Goal: Task Accomplishment & Management: Manage account settings

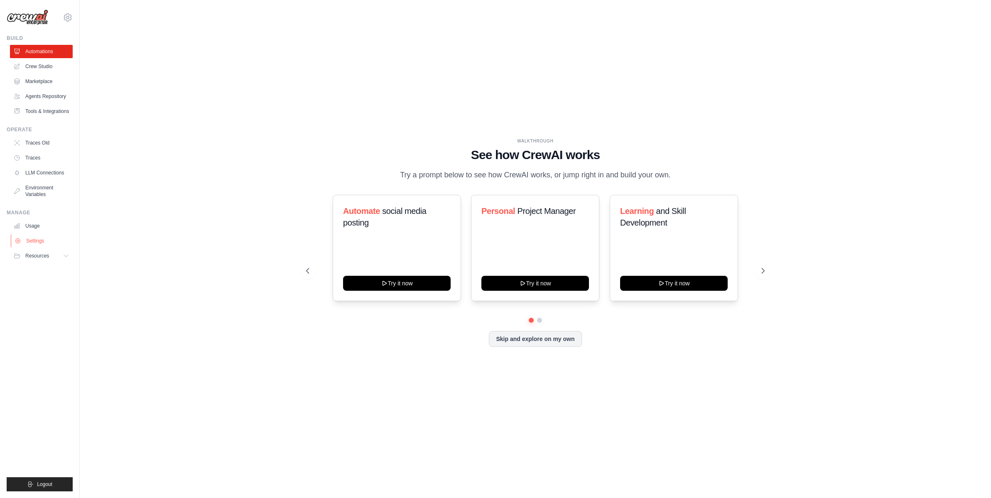
click at [45, 243] on link "Settings" at bounding box center [42, 240] width 63 height 13
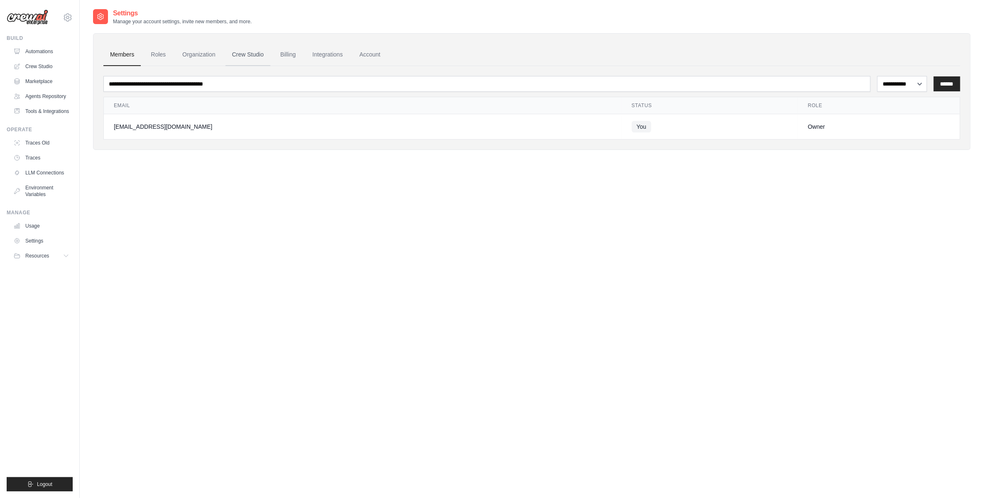
click at [261, 56] on link "Crew Studio" at bounding box center [248, 55] width 45 height 22
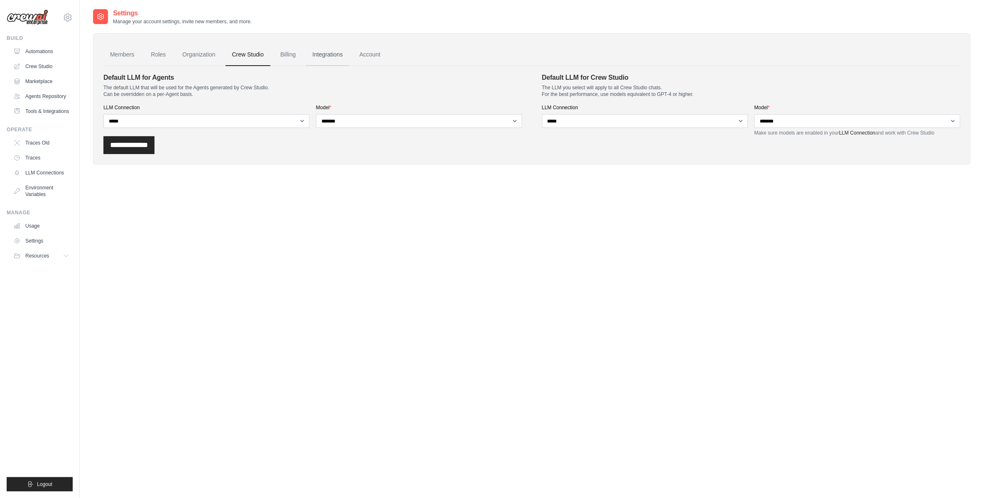
click at [325, 56] on link "Integrations" at bounding box center [328, 55] width 44 height 22
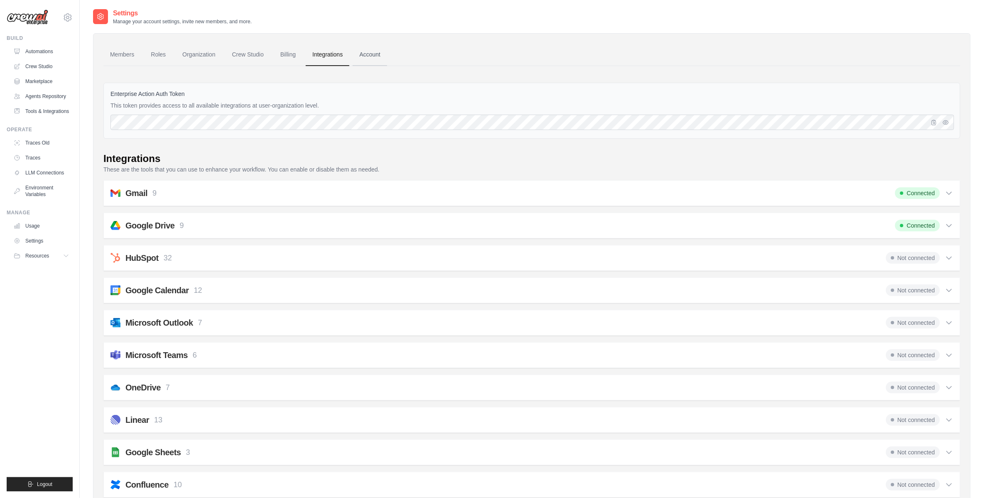
click at [373, 55] on link "Account" at bounding box center [370, 55] width 34 height 22
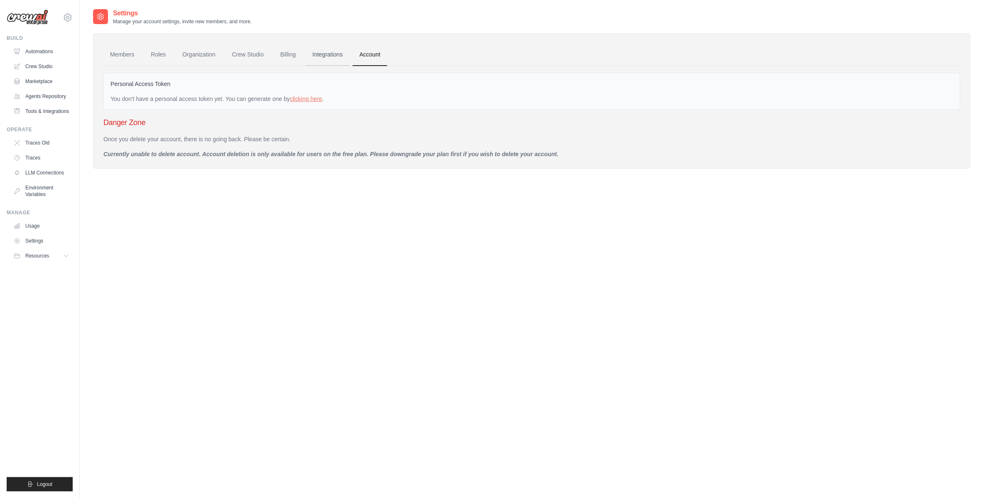
click at [308, 57] on link "Integrations" at bounding box center [328, 55] width 44 height 22
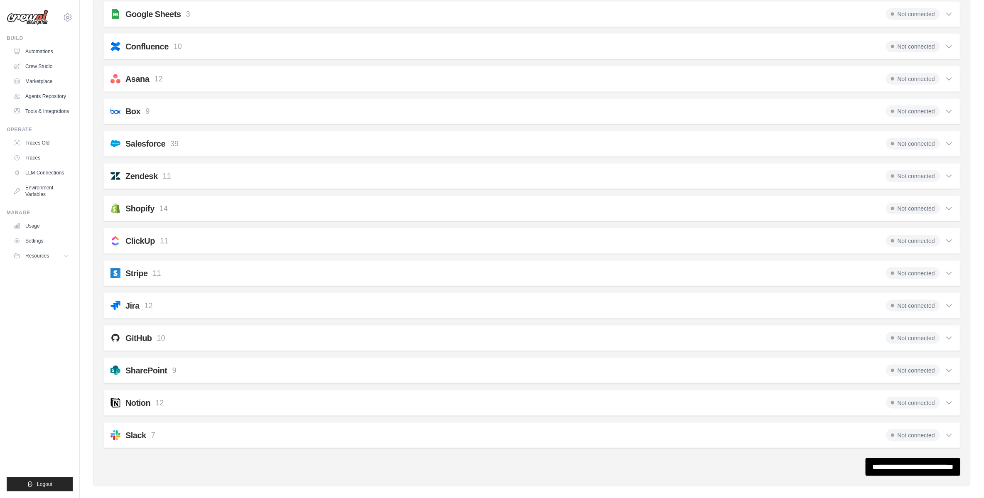
scroll to position [440, 0]
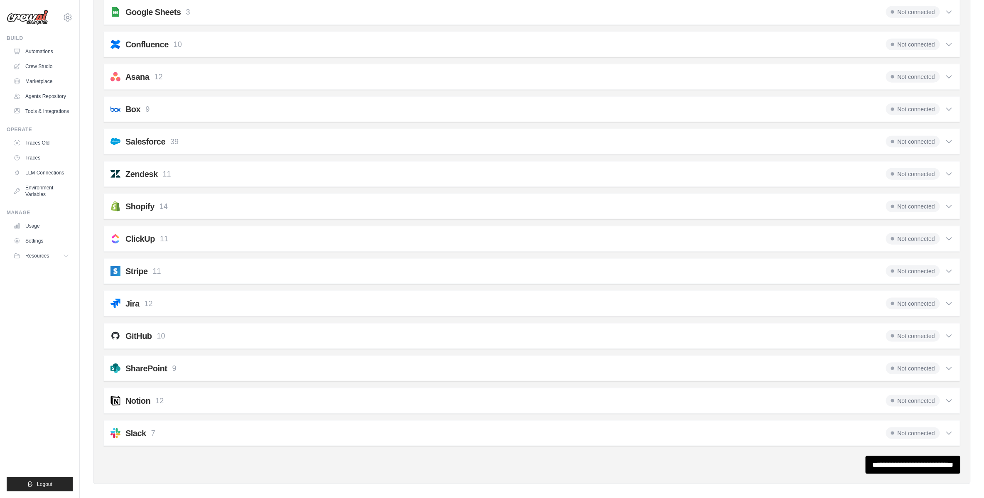
click at [952, 400] on icon at bounding box center [949, 401] width 5 height 2
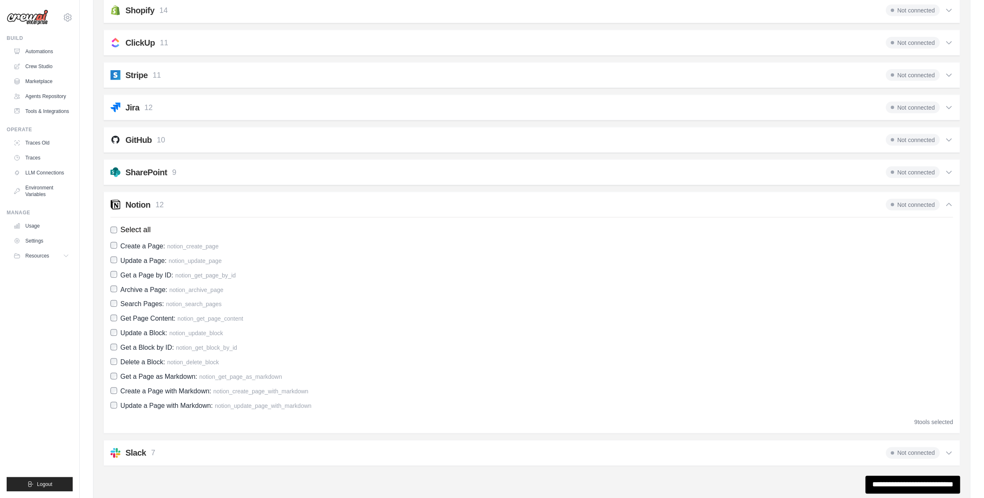
scroll to position [656, 0]
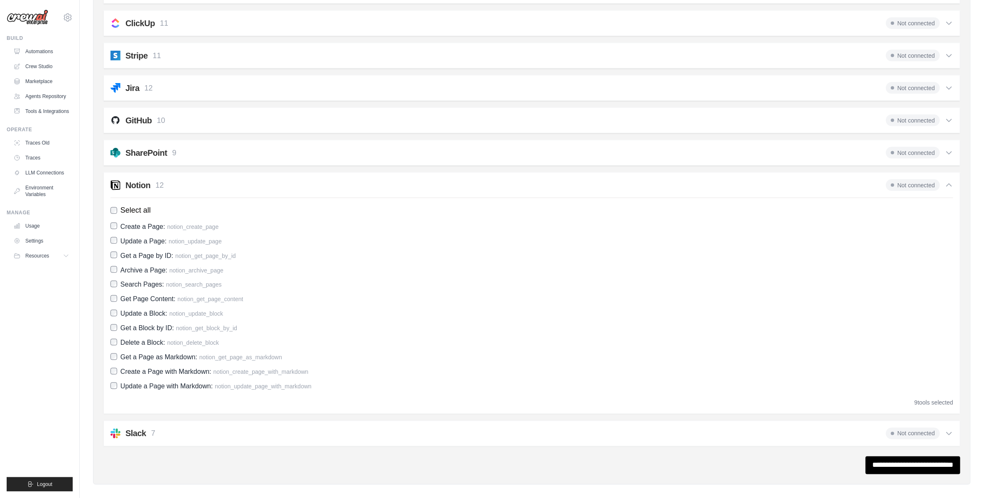
click at [156, 354] on span "Get a Page as Markdown:" at bounding box center [158, 357] width 77 height 7
click at [152, 368] on span "Create a Page with Markdown:" at bounding box center [165, 371] width 91 height 7
click at [153, 383] on span "Update a Page with Markdown:" at bounding box center [166, 386] width 92 height 7
click at [260, 428] on div "Slack 7 Not connected" at bounding box center [531, 434] width 843 height 12
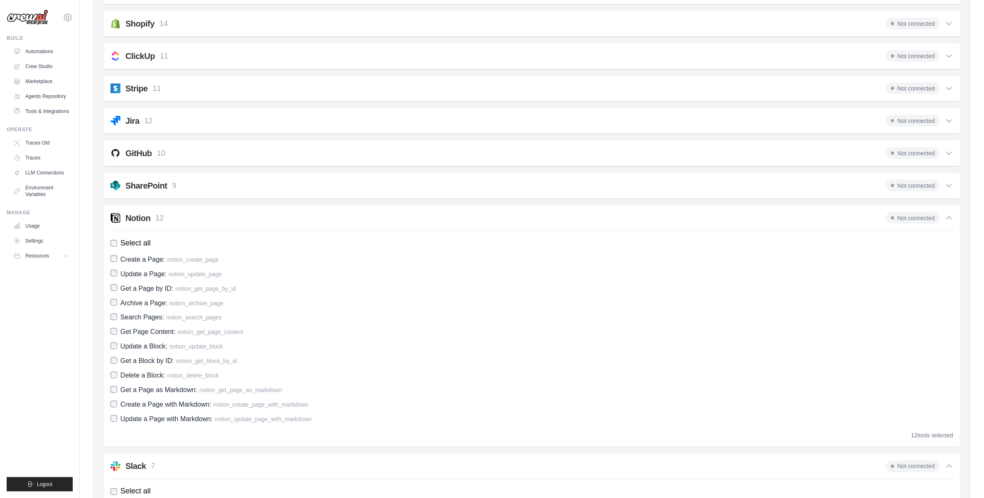
scroll to position [615, 0]
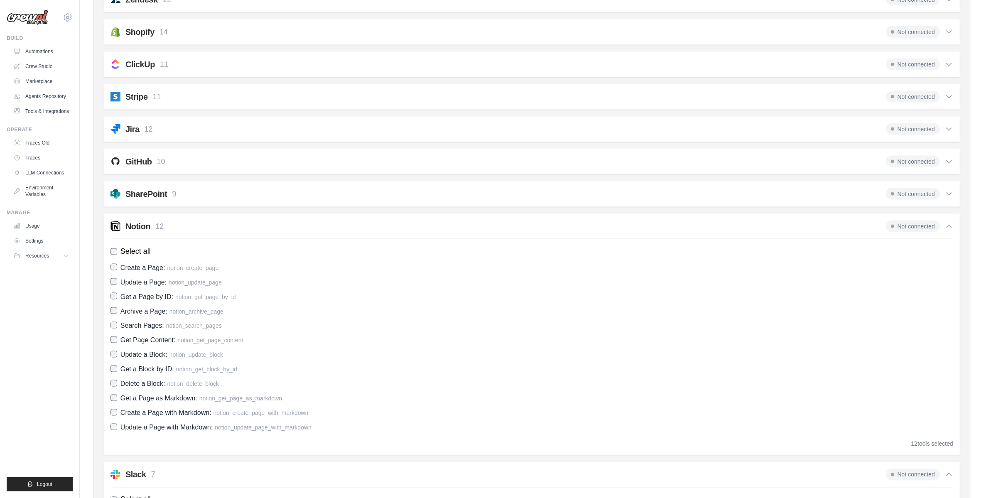
click at [202, 193] on div "SharePoint 9 Not connected Select all Create an Item: sharepoint_create_item Up…" at bounding box center [531, 194] width 857 height 26
click at [203, 149] on div "GitHub 10 Not connected Select all Create an Issue: github_create_issue Update …" at bounding box center [531, 162] width 857 height 26
click at [943, 159] on div "Not connected" at bounding box center [919, 162] width 67 height 12
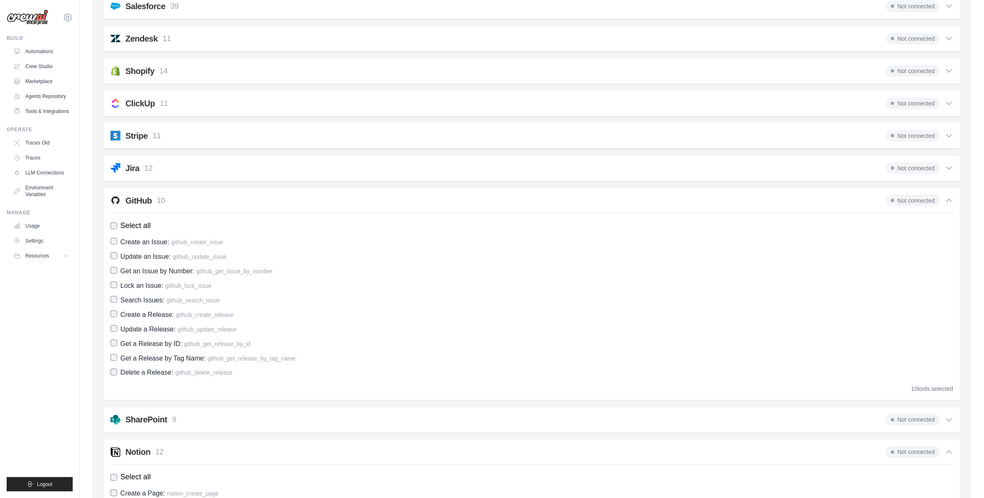
scroll to position [568, 0]
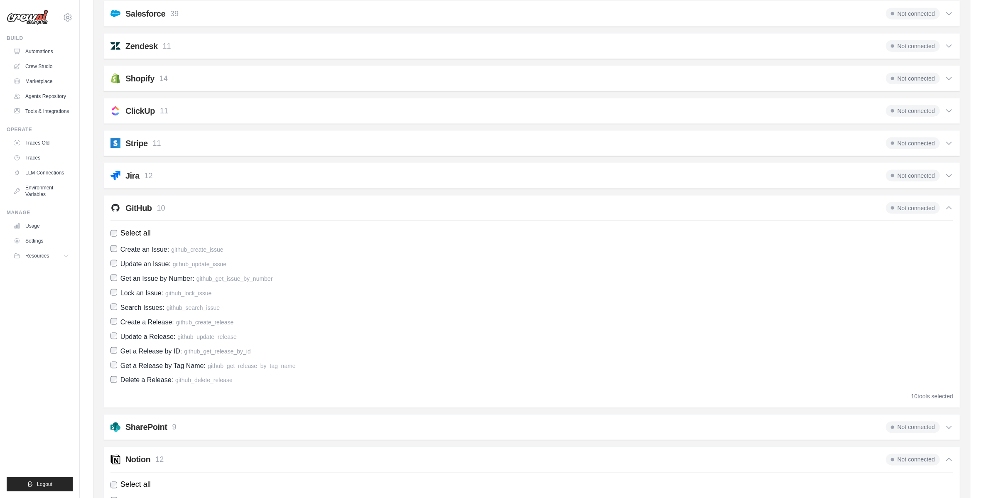
click at [959, 102] on div "ClickUp 11 Not connected Select all Search Tasks: clickup_search_tasks Get Task…" at bounding box center [531, 111] width 857 height 26
click at [952, 107] on icon at bounding box center [949, 111] width 8 height 8
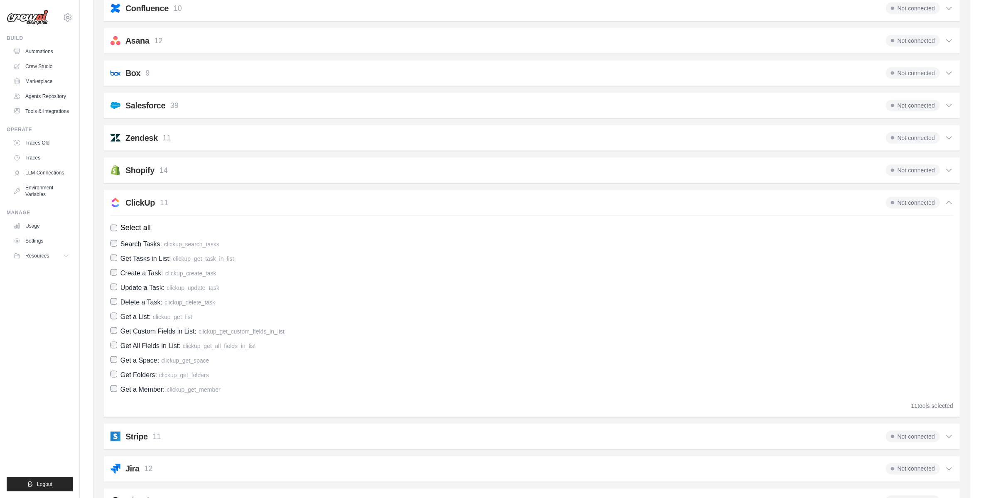
scroll to position [476, 0]
click at [947, 134] on icon at bounding box center [949, 138] width 8 height 8
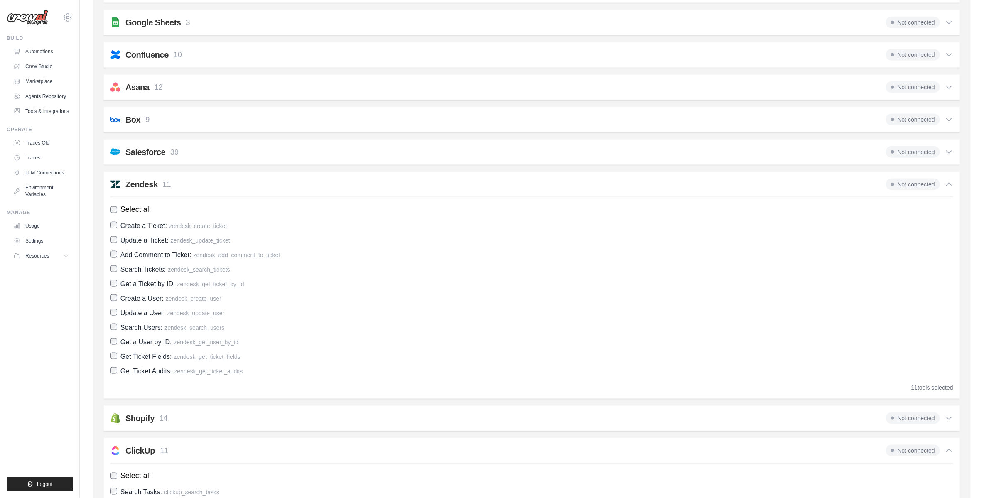
click at [941, 81] on div "Not connected" at bounding box center [919, 87] width 67 height 12
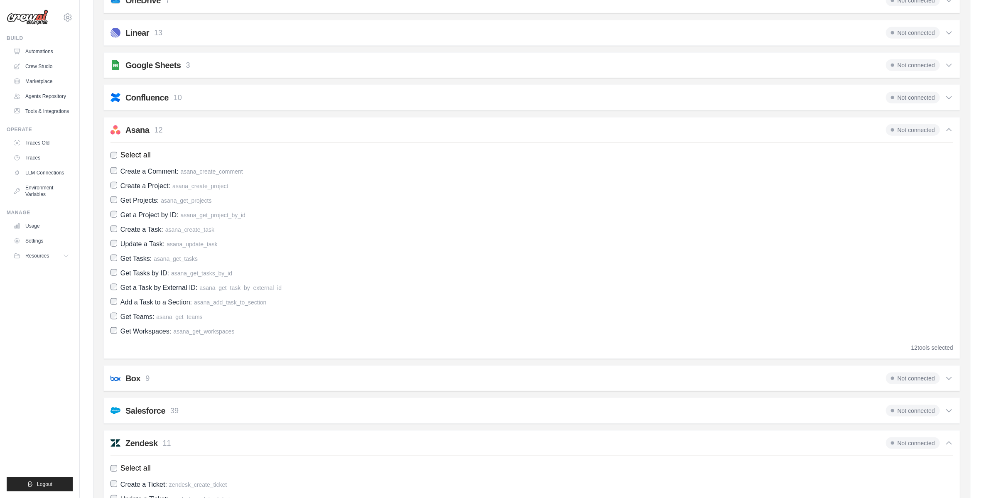
scroll to position [384, 0]
click at [949, 64] on icon at bounding box center [949, 68] width 8 height 8
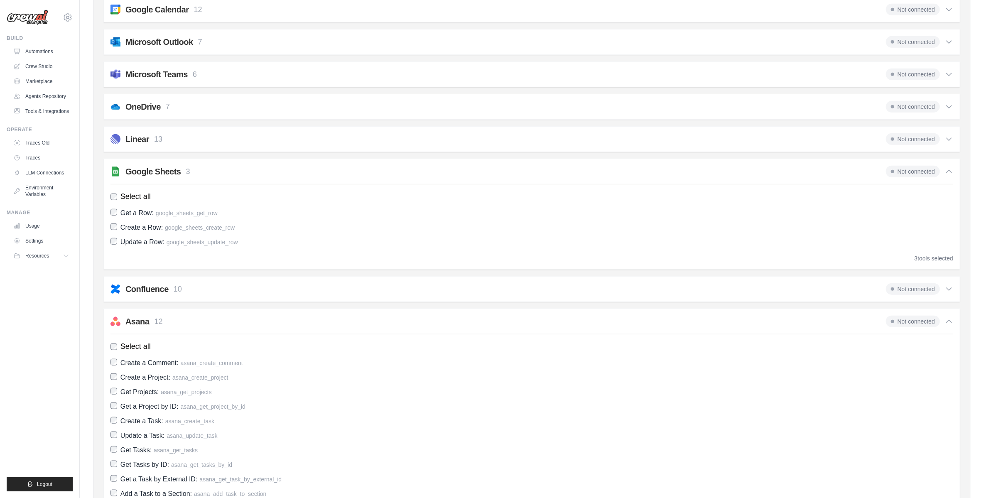
scroll to position [245, 0]
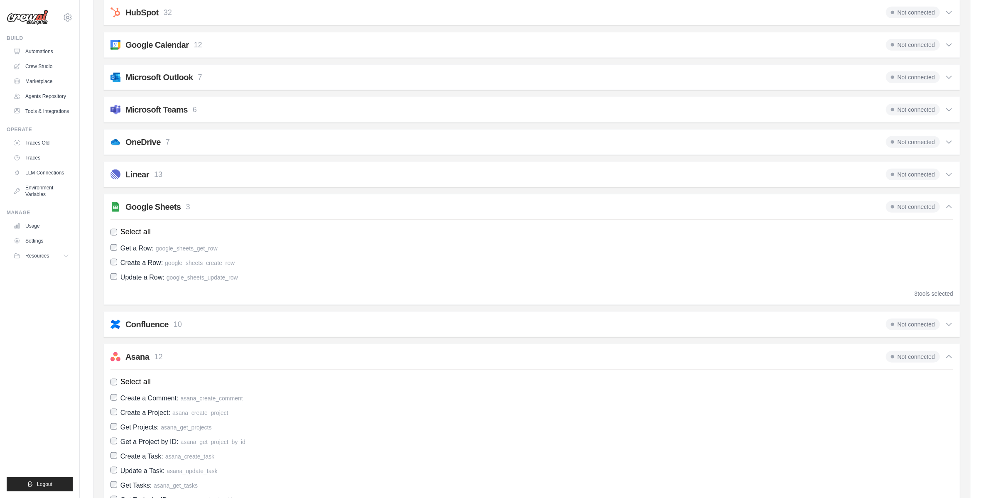
click at [953, 142] on icon at bounding box center [949, 142] width 8 height 8
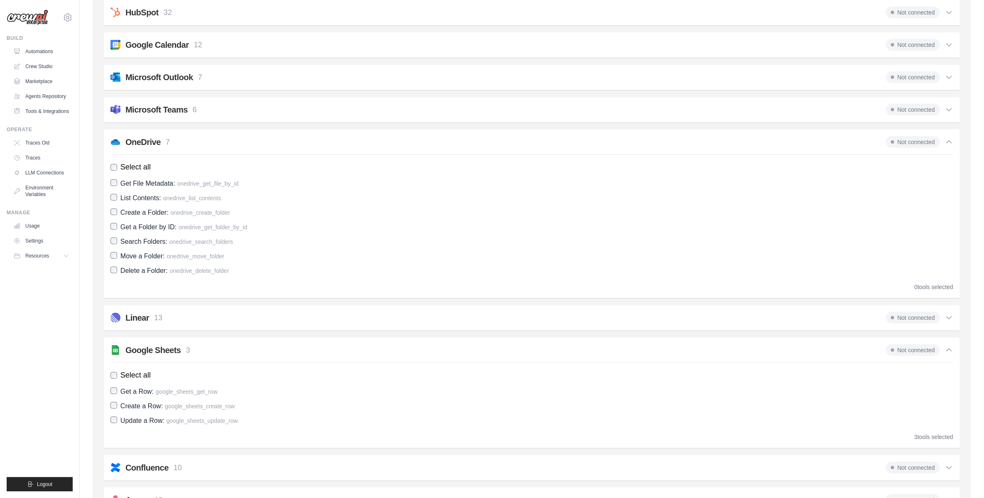
click at [130, 163] on span "Select all" at bounding box center [135, 167] width 30 height 11
click at [177, 315] on div "Linear 13 Not connected" at bounding box center [531, 318] width 843 height 12
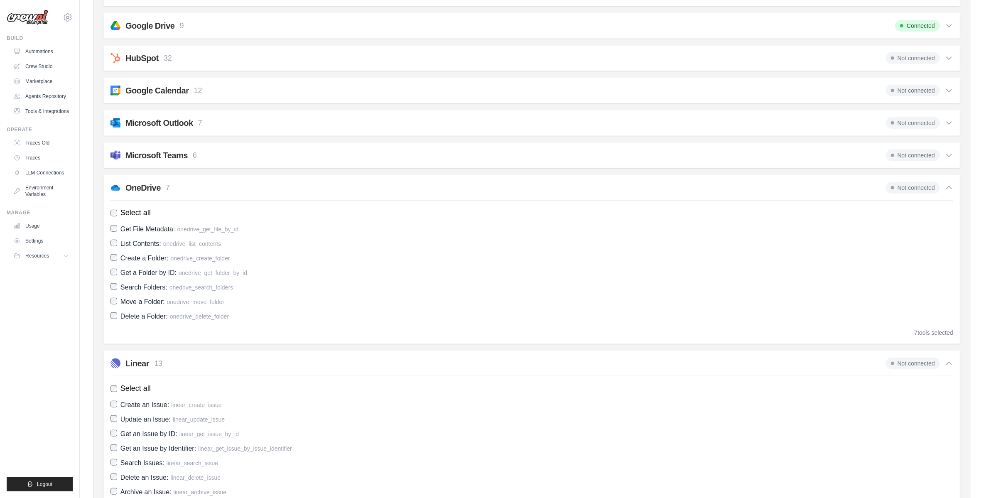
scroll to position [199, 0]
click at [212, 123] on div "Microsoft Outlook 7 Not connected" at bounding box center [531, 124] width 843 height 12
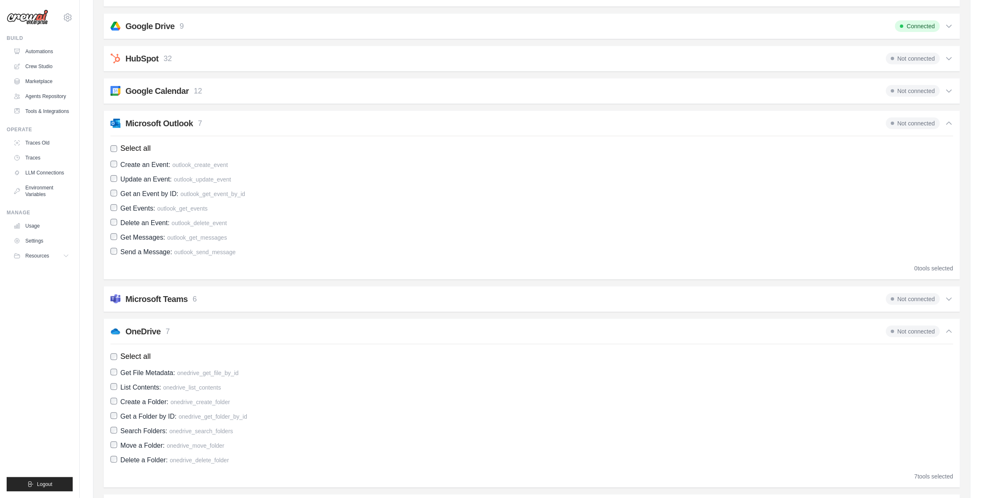
click at [121, 145] on span "Select all" at bounding box center [135, 148] width 30 height 11
click at [191, 91] on div "Google Calendar 12" at bounding box center [163, 91] width 77 height 12
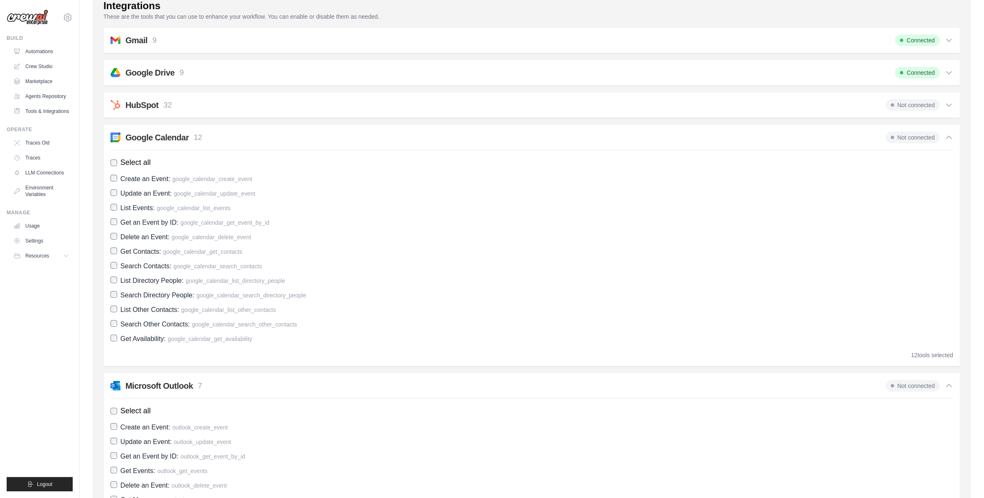
click at [170, 101] on p "32" at bounding box center [168, 105] width 8 height 11
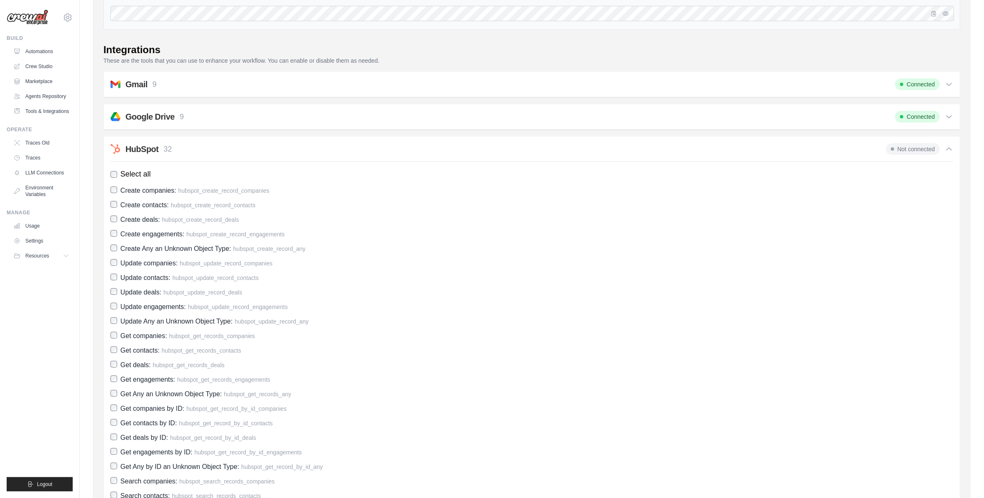
scroll to position [107, 0]
click at [209, 118] on div "Google Drive 9 Connected" at bounding box center [531, 119] width 843 height 12
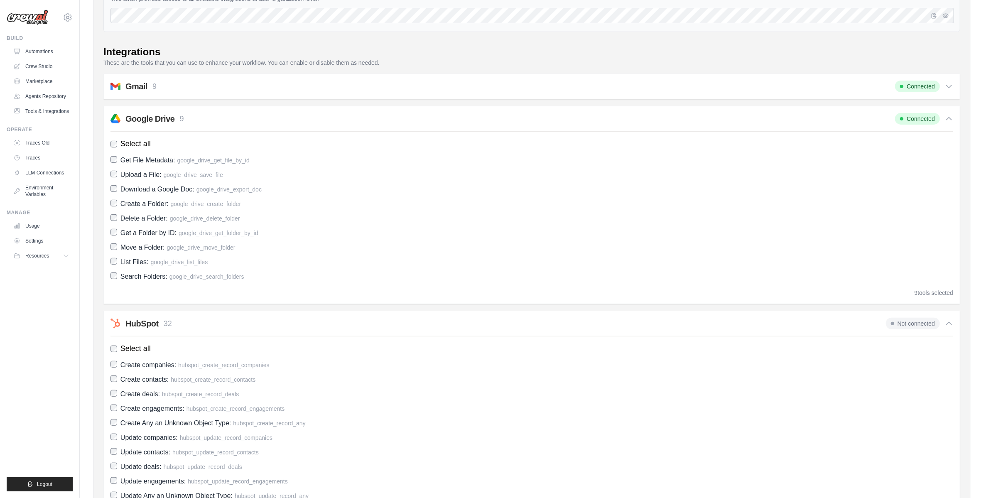
click at [213, 90] on div "Gmail 9 Connected" at bounding box center [531, 87] width 843 height 12
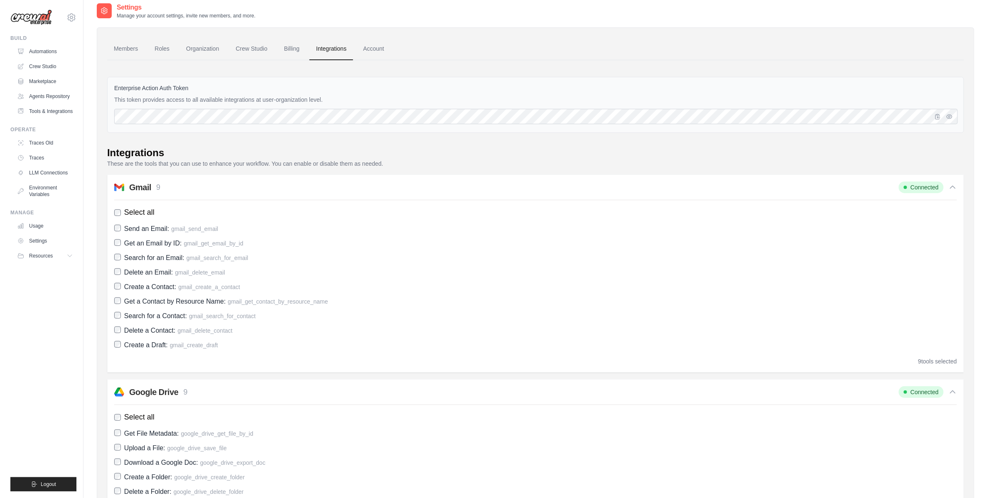
scroll to position [0, 0]
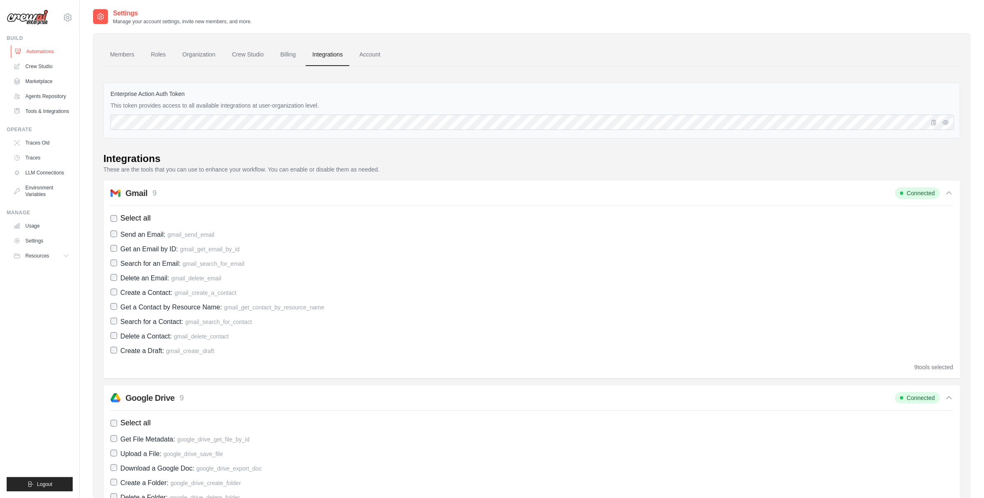
click at [44, 53] on link "Automations" at bounding box center [42, 51] width 63 height 13
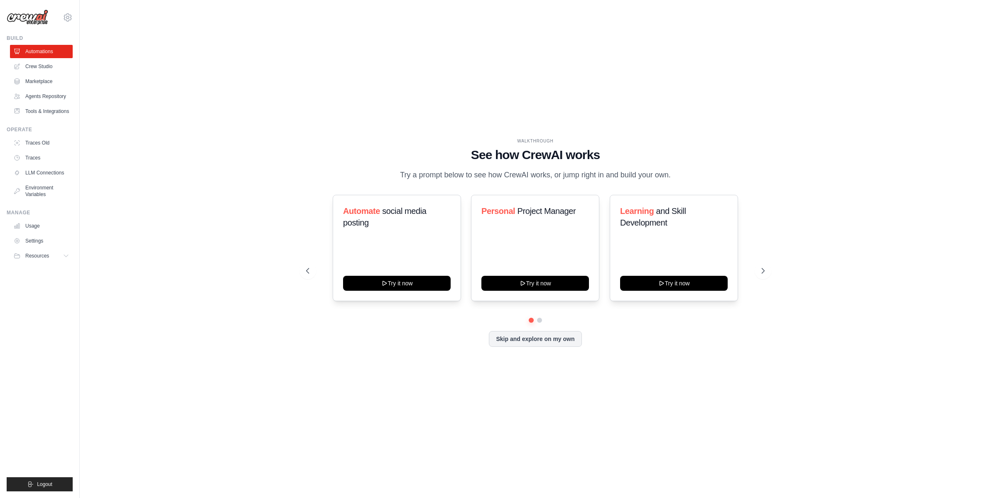
click at [40, 66] on link "Crew Studio" at bounding box center [41, 66] width 63 height 13
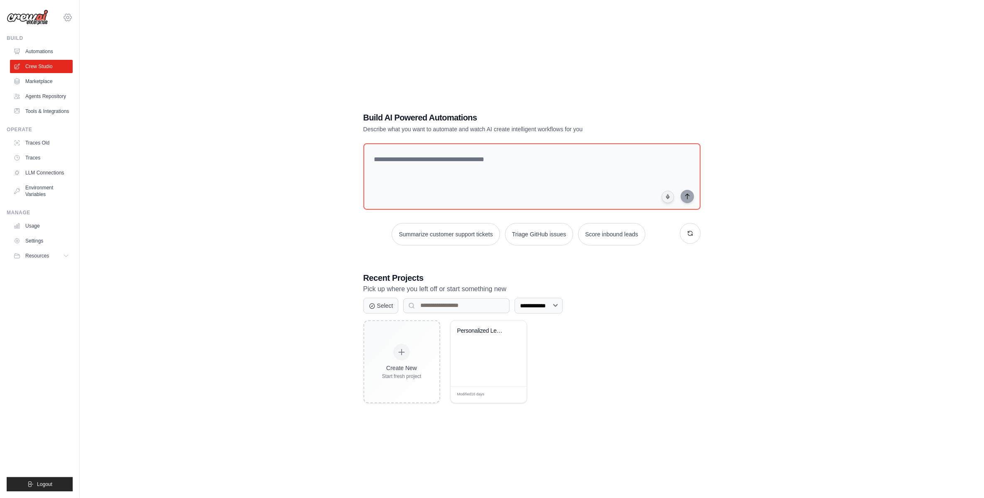
click at [69, 21] on icon at bounding box center [67, 17] width 7 height 7
click at [29, 18] on img at bounding box center [28, 18] width 42 height 16
click at [28, 18] on img at bounding box center [28, 18] width 42 height 16
